Goal: Navigation & Orientation: Find specific page/section

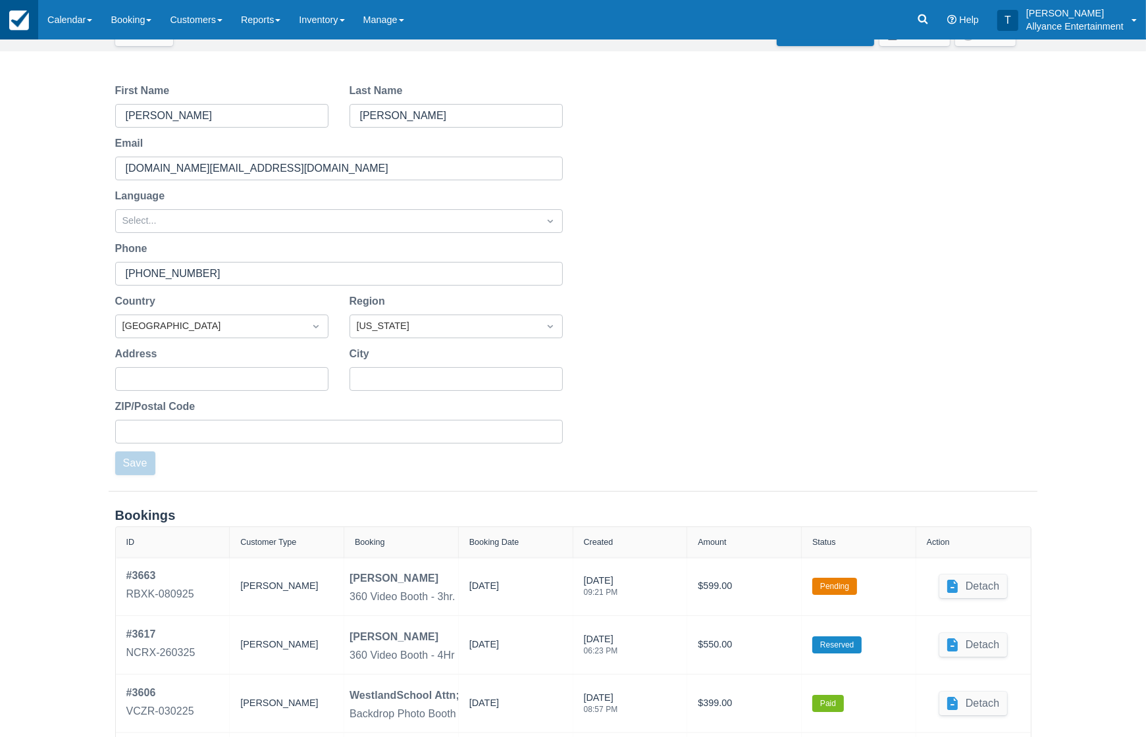
scroll to position [47, 0]
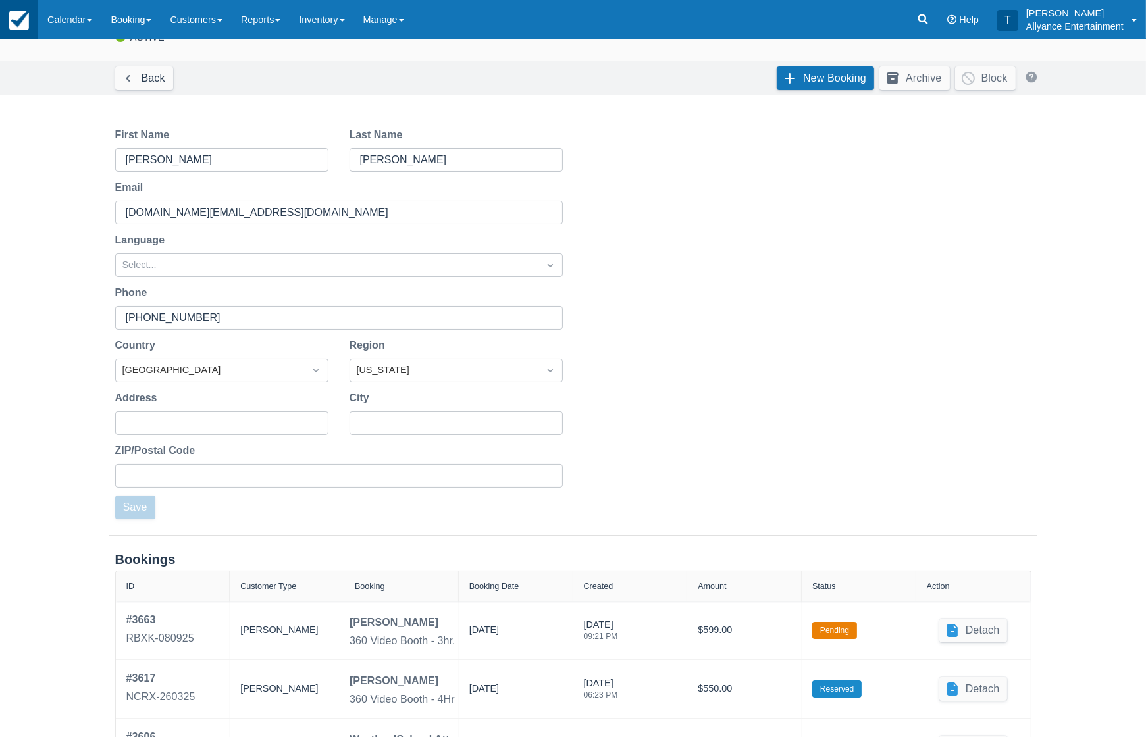
click at [16, 16] on img at bounding box center [19, 21] width 20 height 20
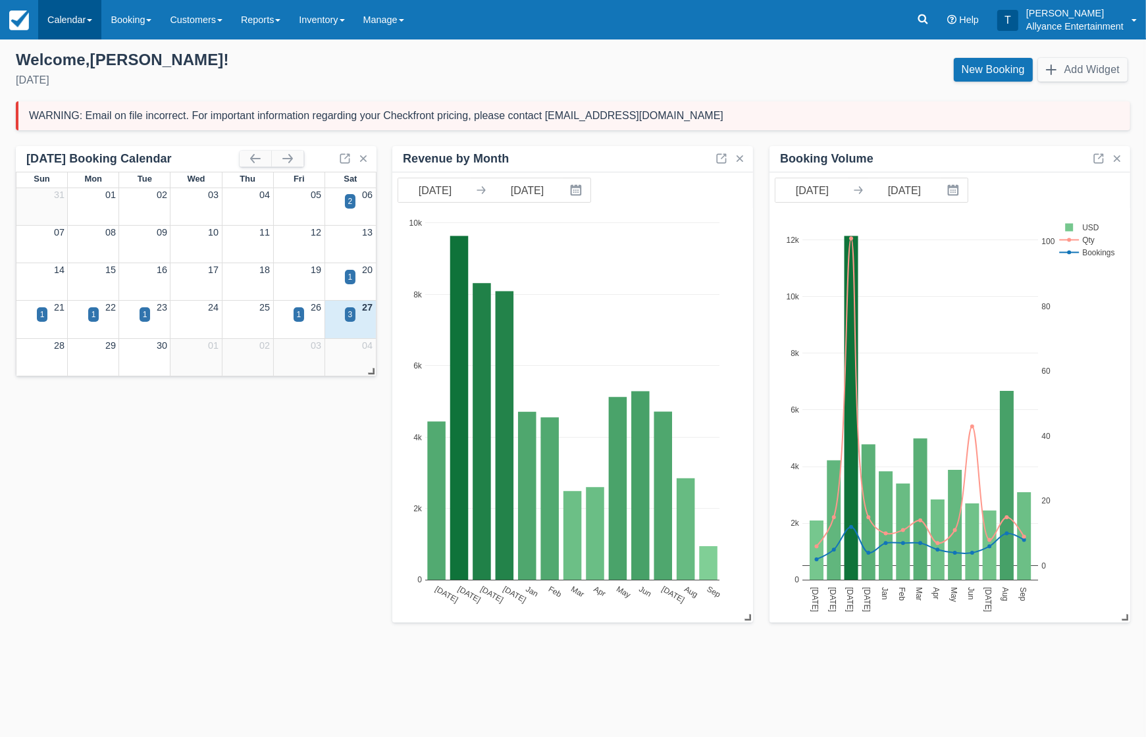
click at [74, 20] on link "Calendar" at bounding box center [69, 20] width 63 height 40
click at [71, 123] on link "Month" at bounding box center [91, 125] width 104 height 28
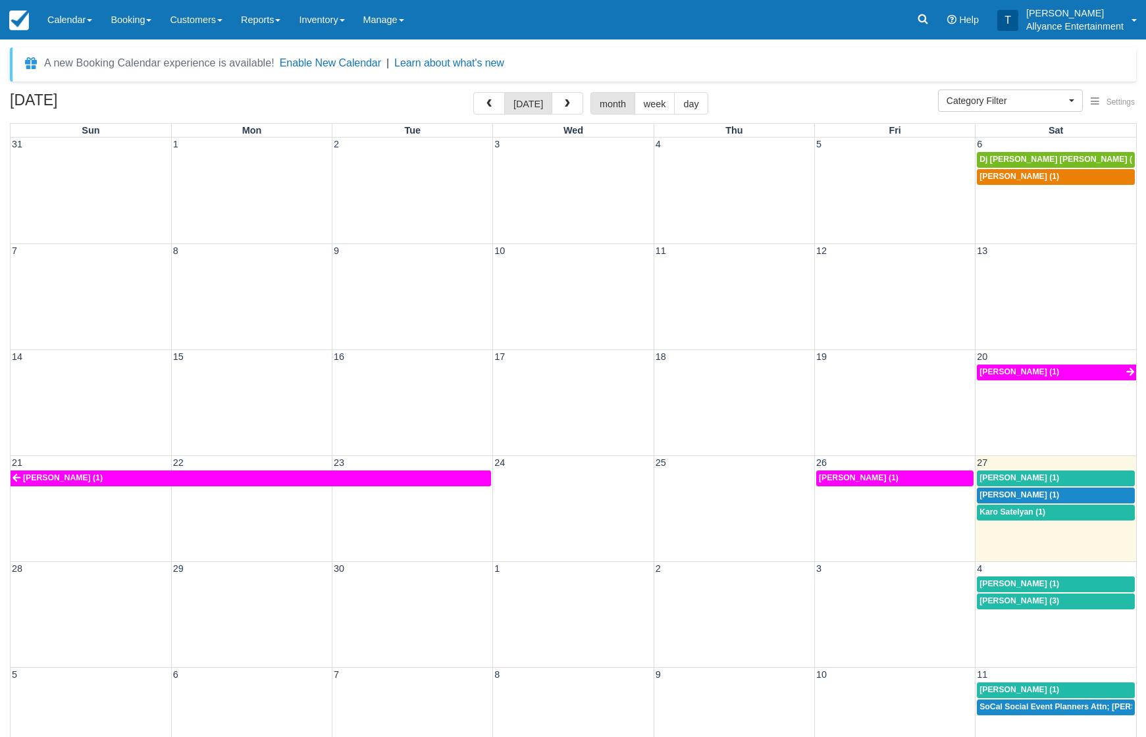
select select
click at [997, 473] on span "Angela Arista (1)" at bounding box center [1020, 477] width 80 height 9
